Goal: Information Seeking & Learning: Stay updated

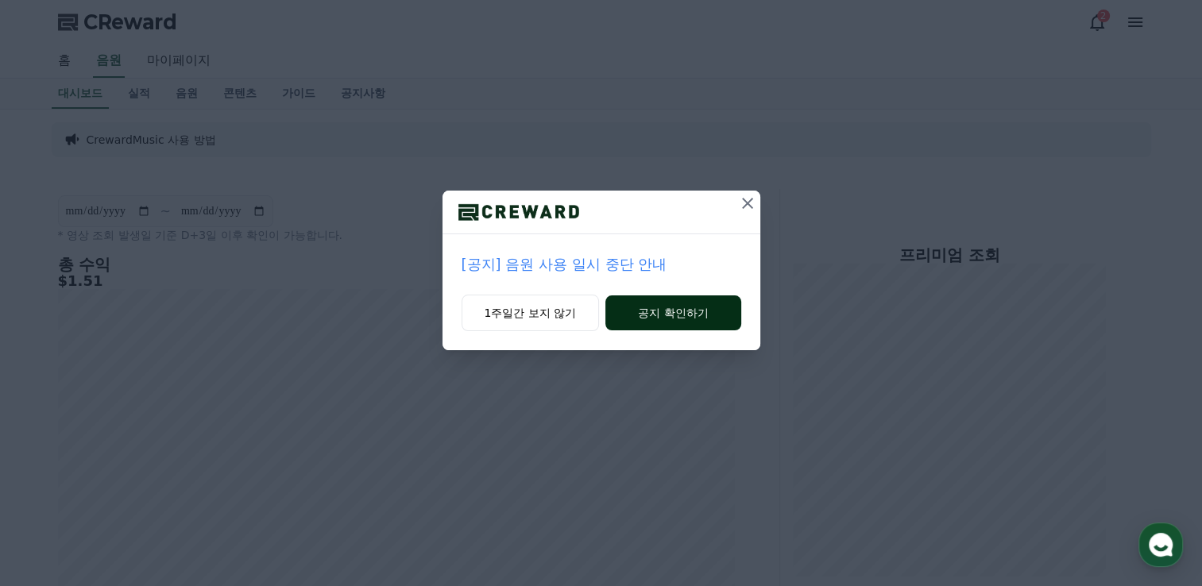
click at [683, 315] on button "공지 확인하기" at bounding box center [672, 313] width 135 height 35
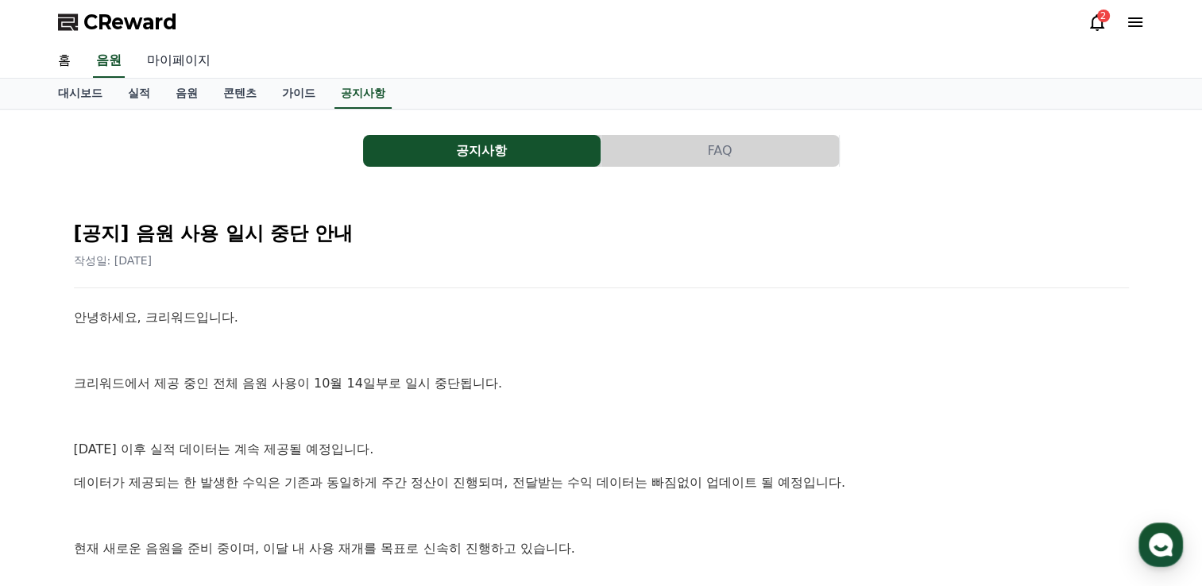
click at [172, 56] on link "마이페이지" at bounding box center [178, 60] width 89 height 33
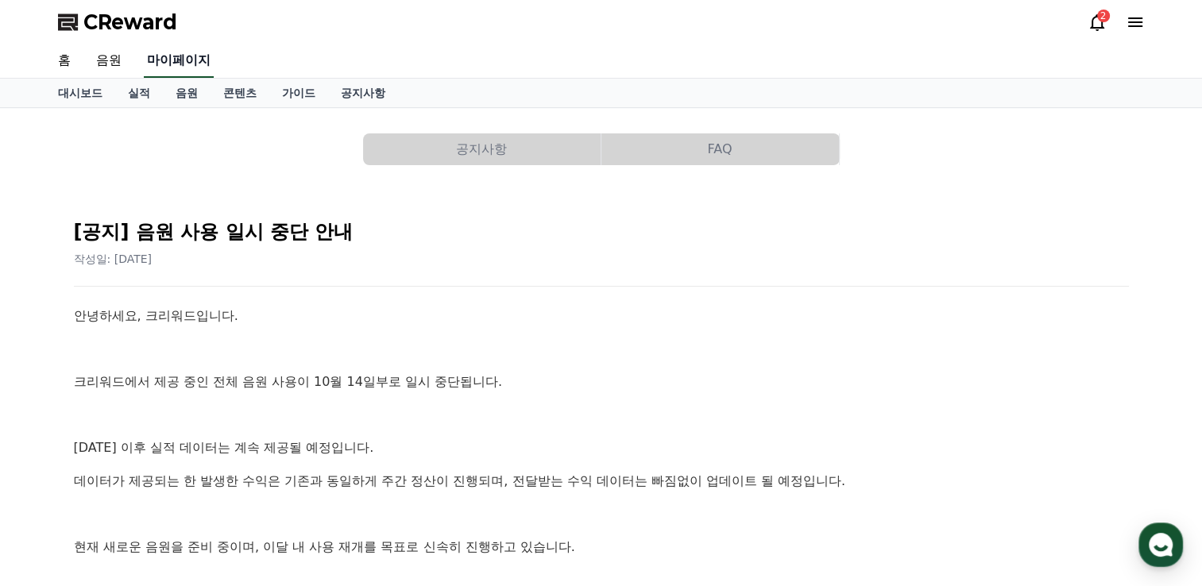
select select "**********"
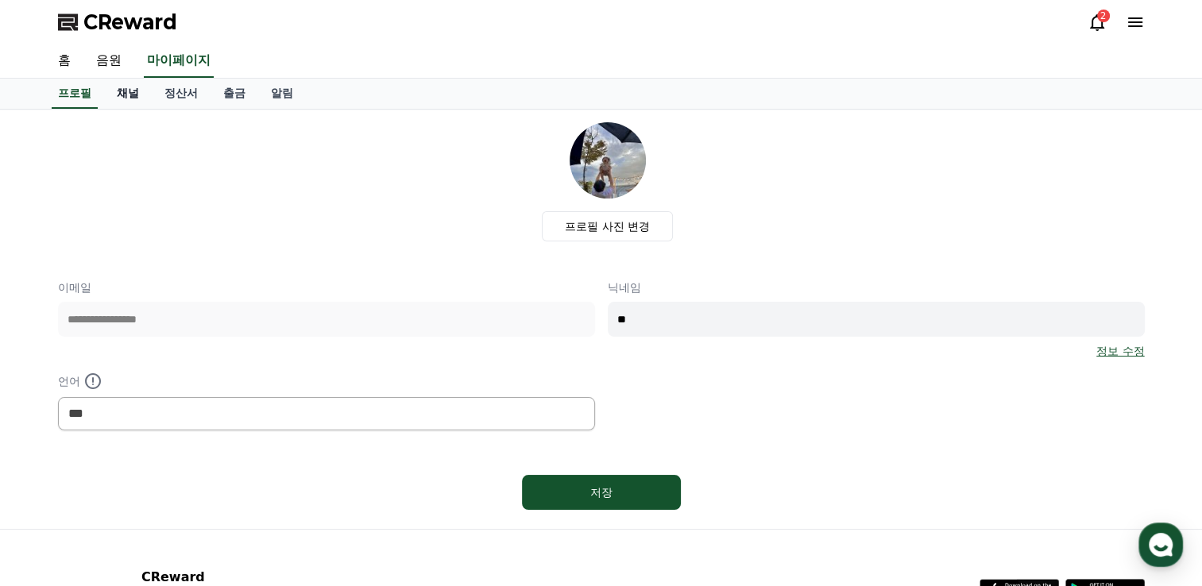
click at [121, 97] on link "채널" at bounding box center [128, 94] width 48 height 30
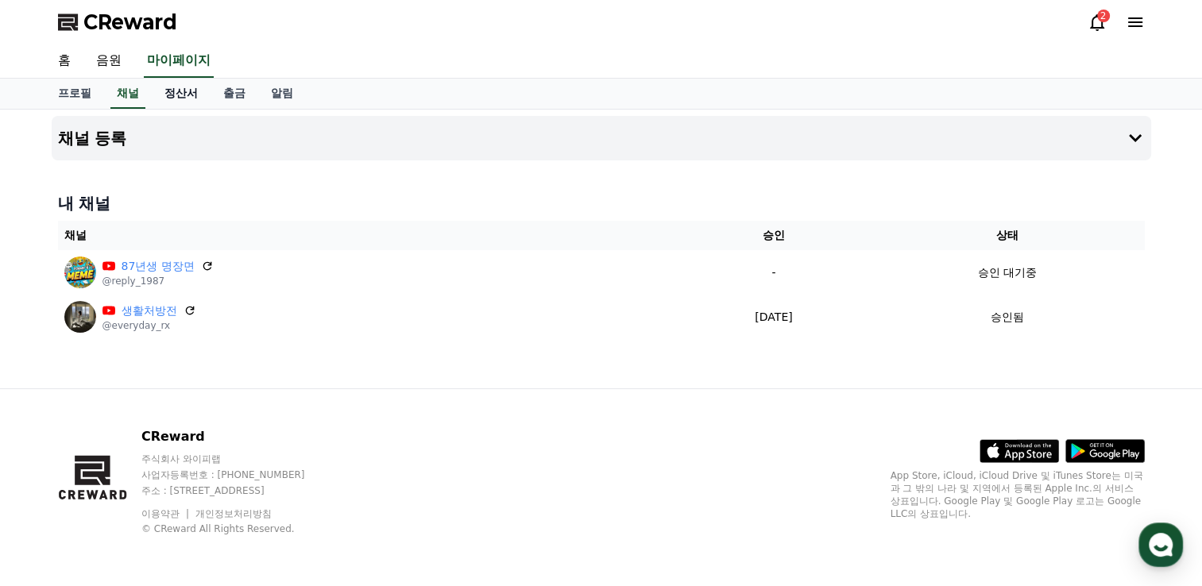
click at [170, 107] on link "정산서" at bounding box center [181, 94] width 59 height 30
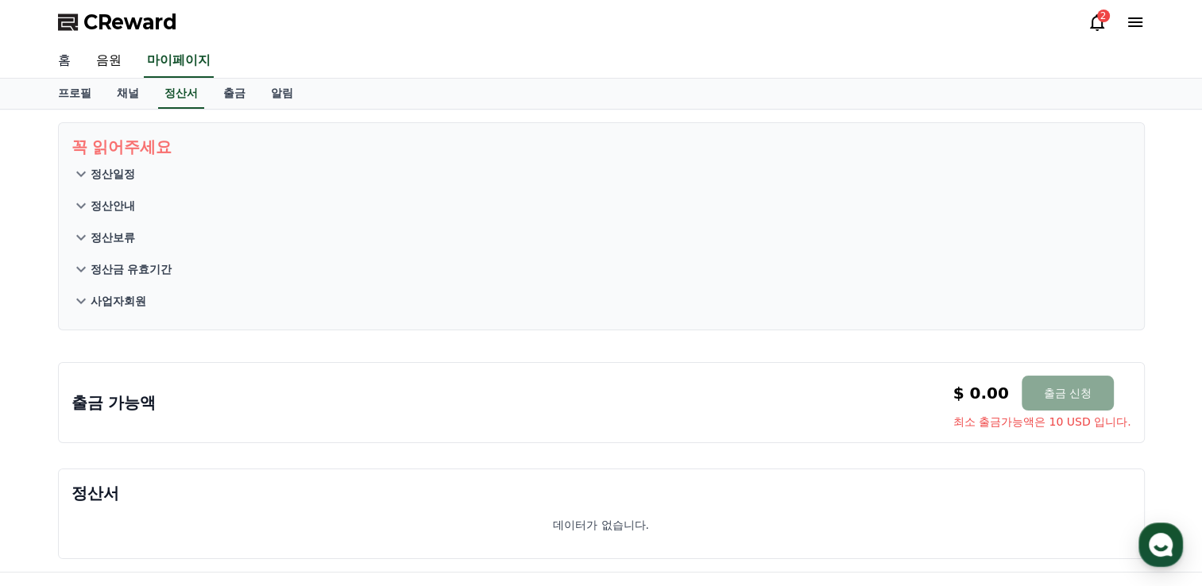
click at [68, 49] on link "홈" at bounding box center [64, 60] width 38 height 33
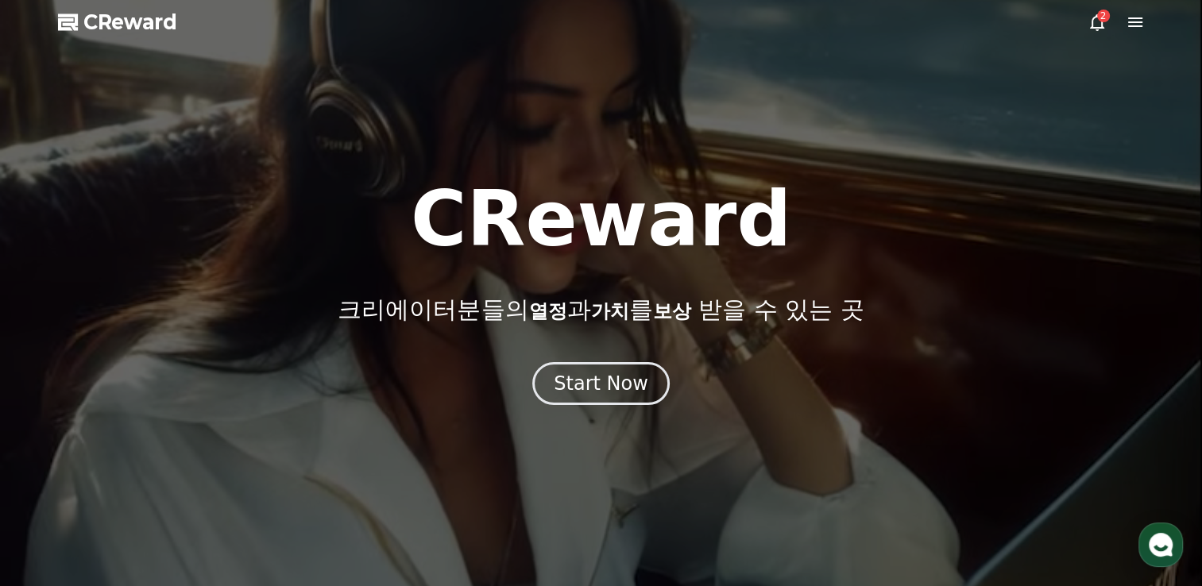
click at [1100, 32] on div at bounding box center [601, 293] width 1202 height 586
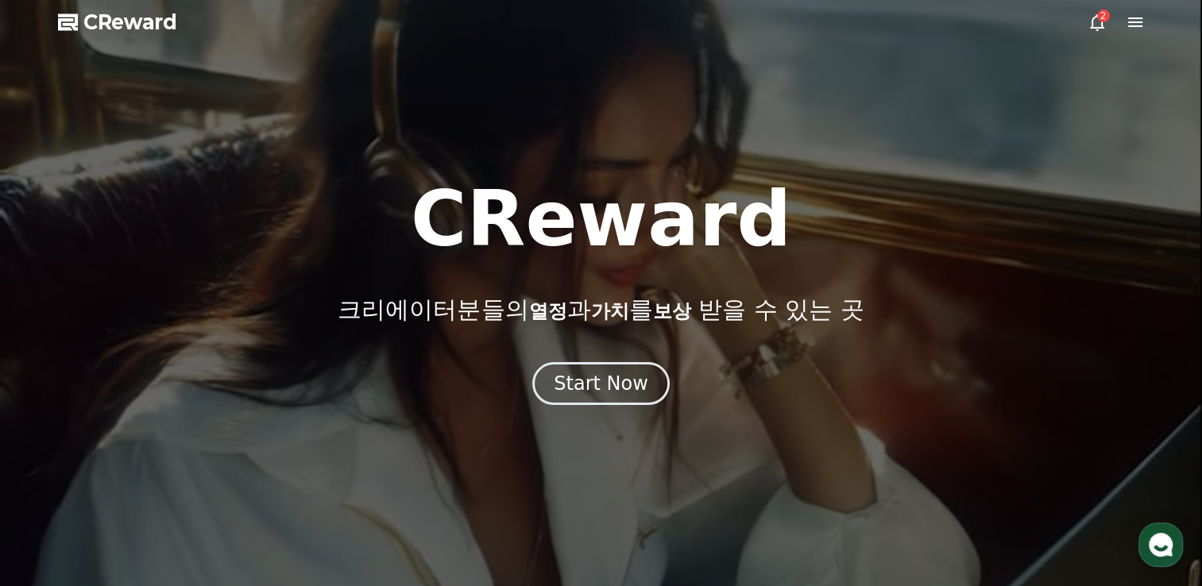
click at [1092, 11] on div at bounding box center [601, 293] width 1202 height 586
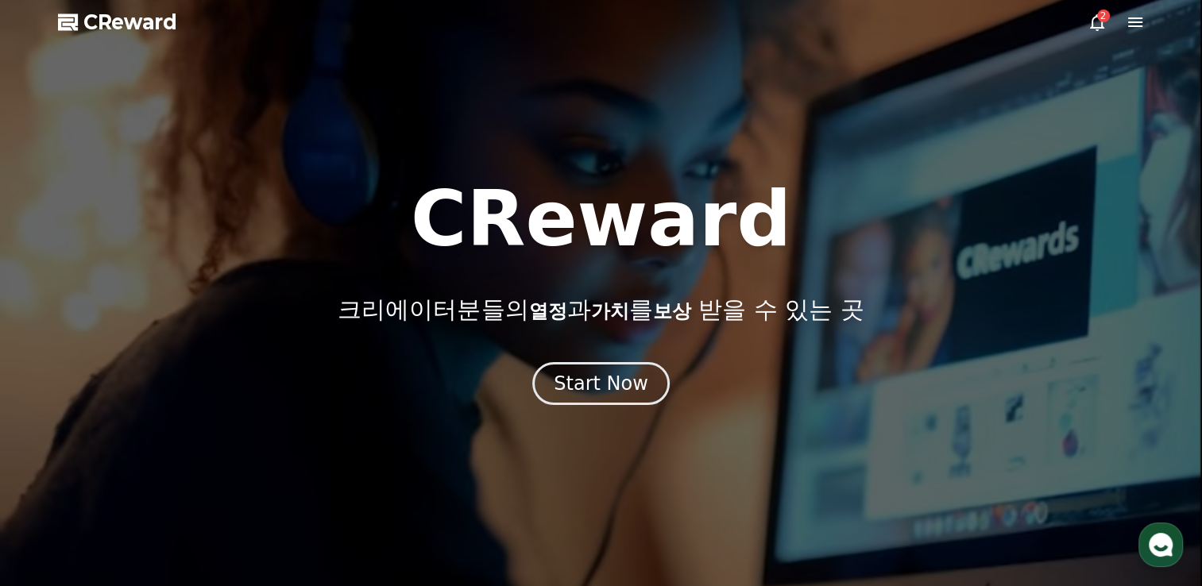
click at [1092, 24] on icon at bounding box center [1097, 22] width 14 height 17
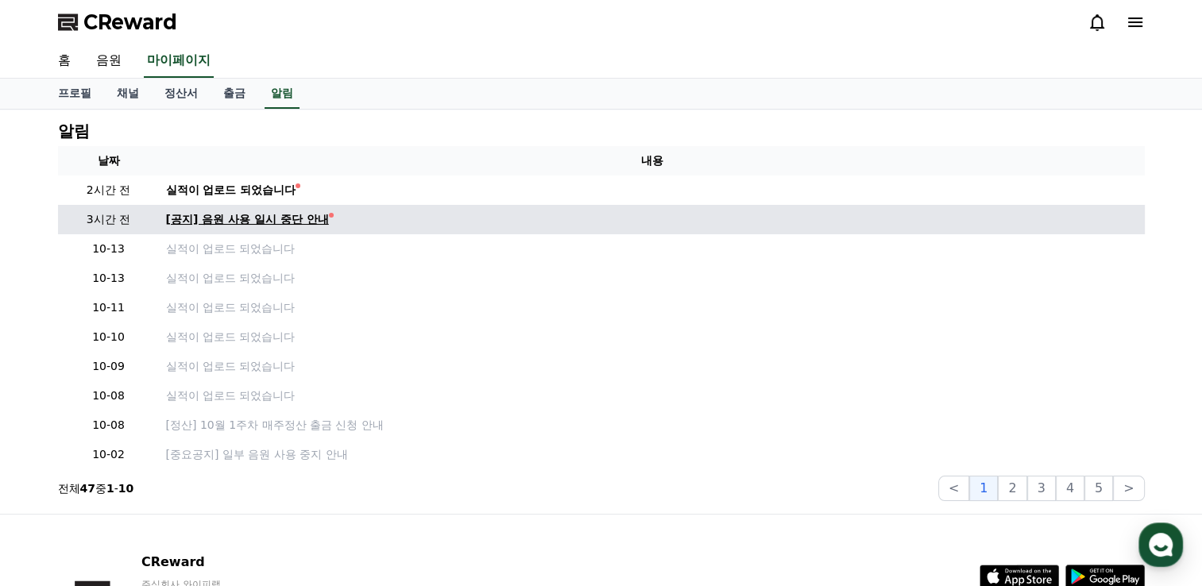
click at [246, 214] on div "[공지] 음원 사용 일시 중단 안내" at bounding box center [247, 219] width 163 height 17
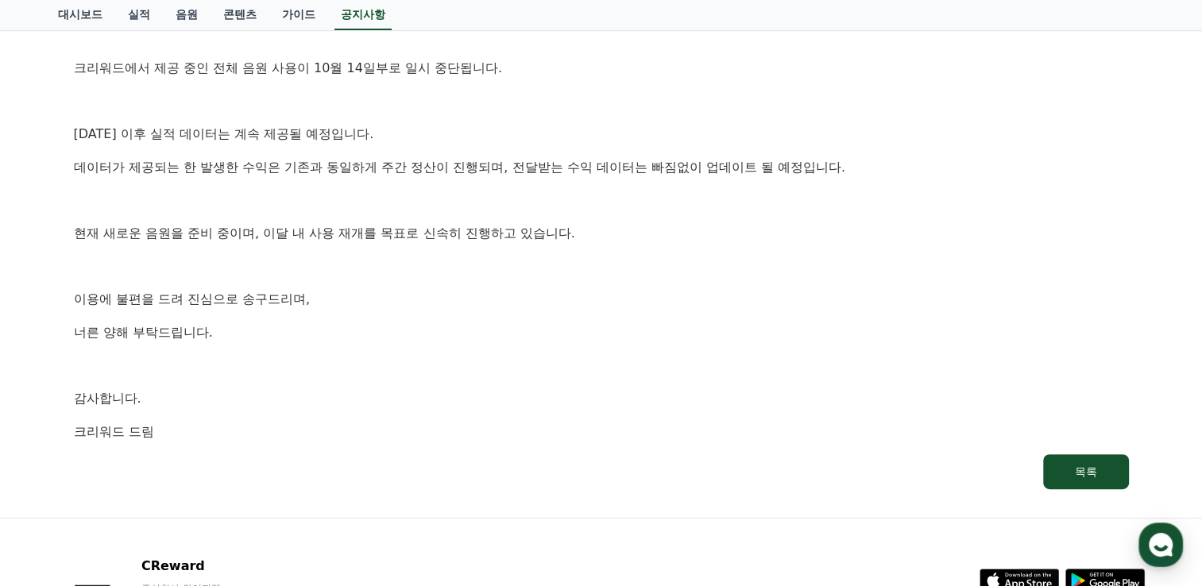
scroll to position [318, 0]
